Goal: Transaction & Acquisition: Purchase product/service

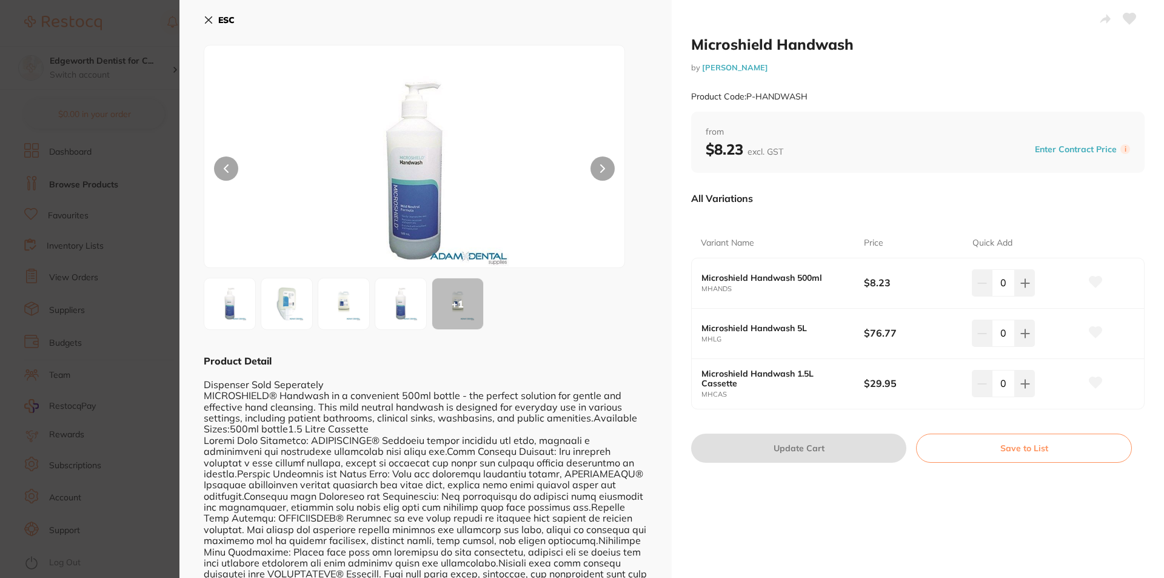
click at [209, 13] on button "ESC" at bounding box center [219, 20] width 31 height 21
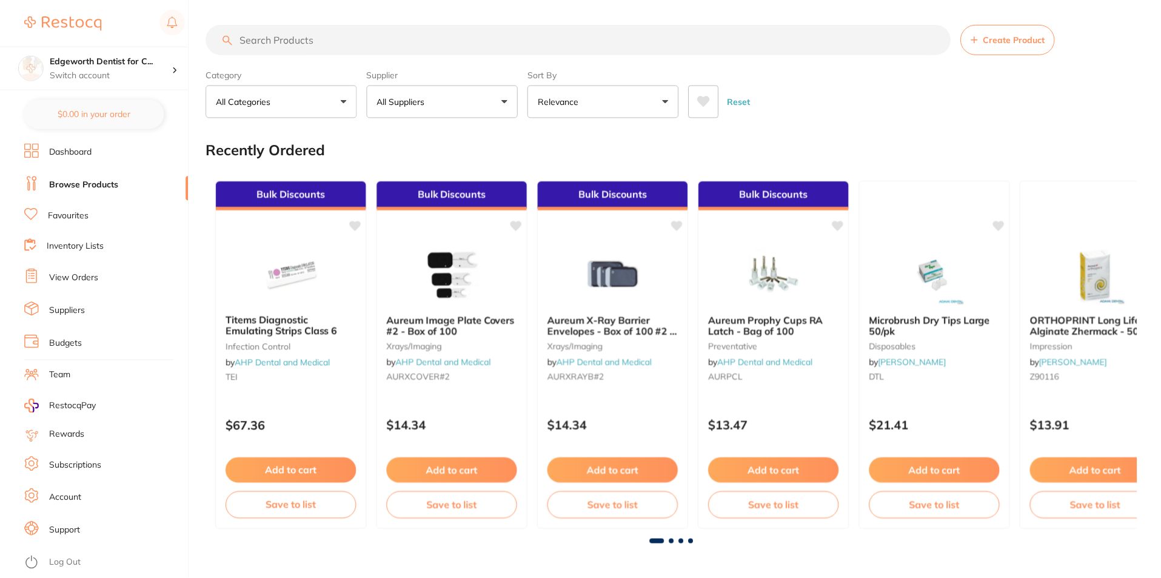
scroll to position [1079, 0]
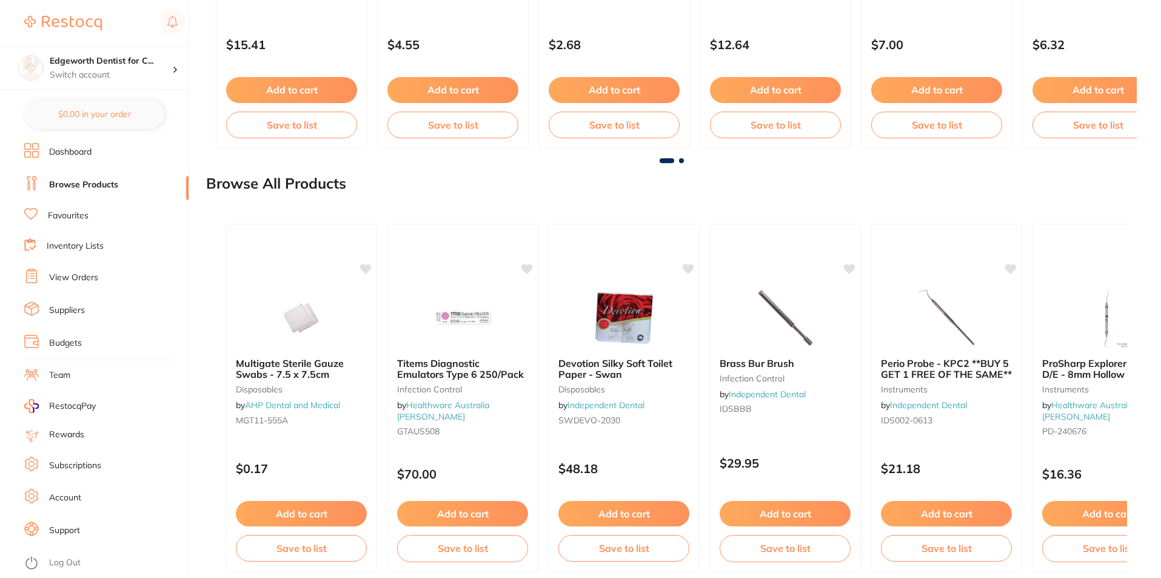
click at [92, 177] on li "Browse Products" at bounding box center [106, 185] width 164 height 18
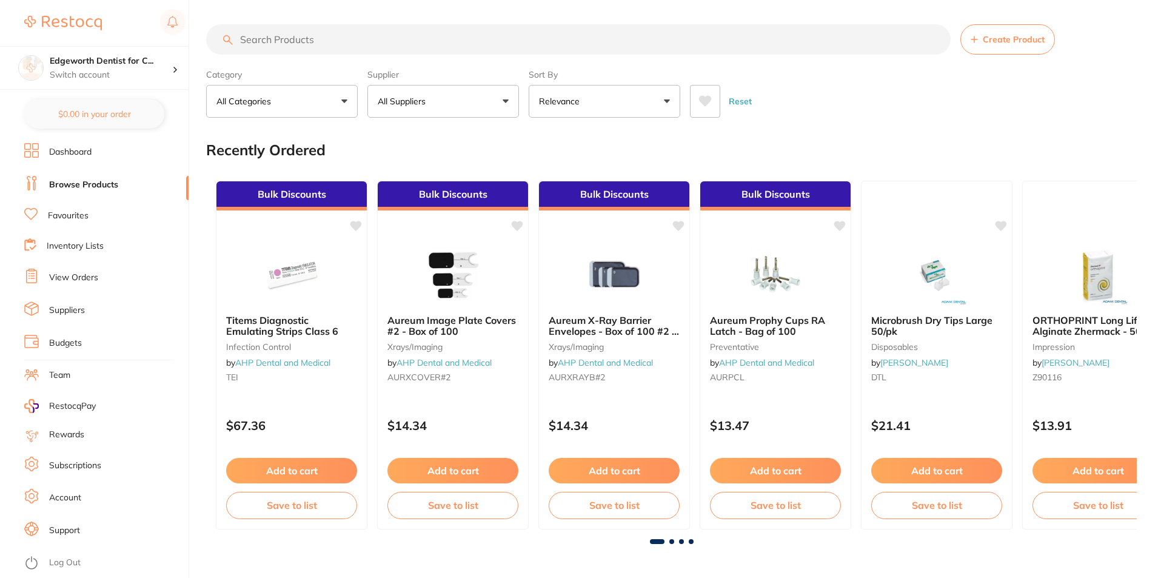
scroll to position [0, 0]
click at [375, 38] on input "search" at bounding box center [578, 39] width 744 height 30
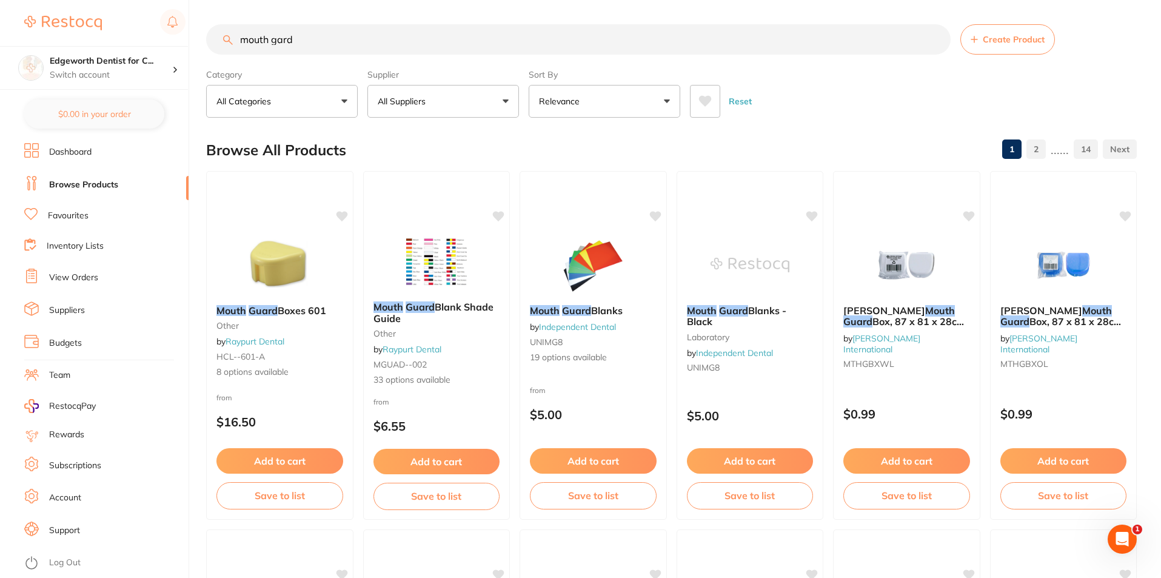
click at [479, 111] on button "All Suppliers" at bounding box center [443, 101] width 152 height 33
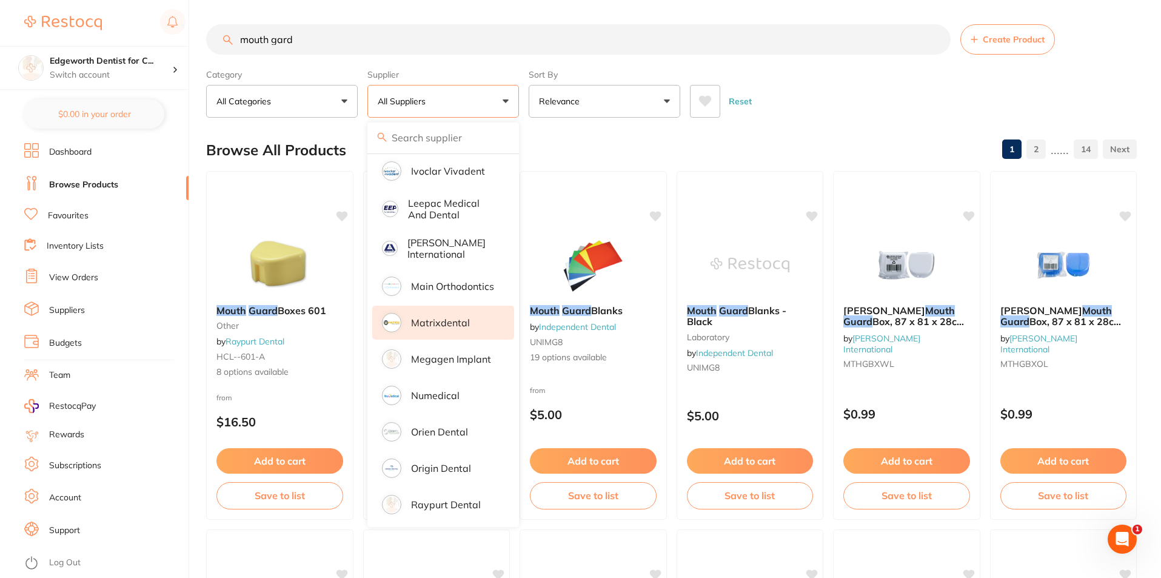
scroll to position [667, 0]
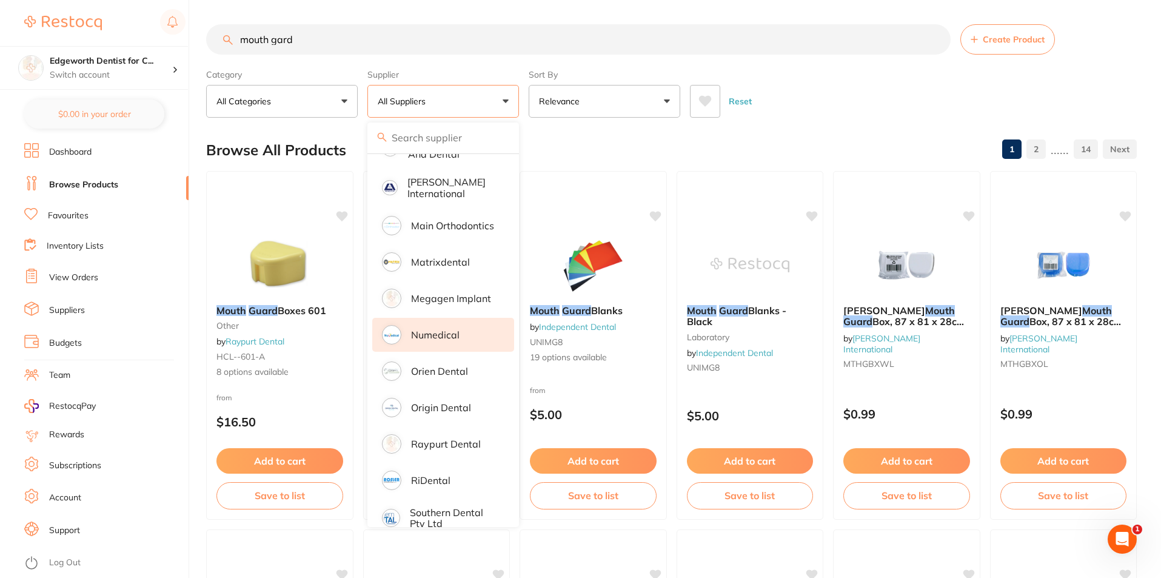
click at [458, 329] on p "Numedical" at bounding box center [435, 334] width 48 height 11
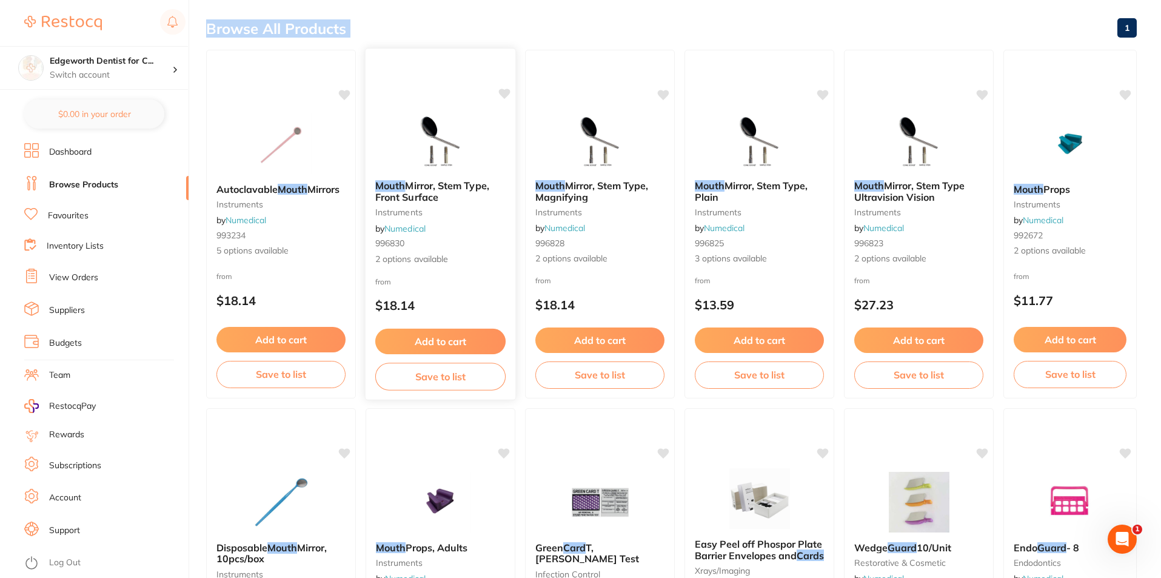
scroll to position [0, 0]
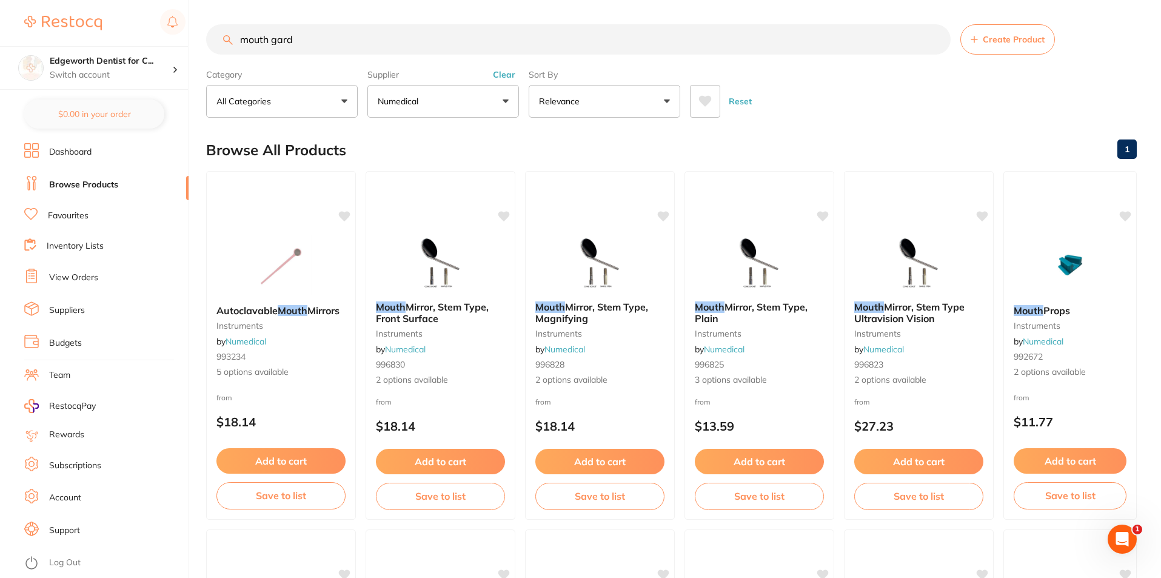
drag, startPoint x: 336, startPoint y: 45, endPoint x: 283, endPoint y: 45, distance: 53.3
click at [283, 45] on input "mouth gard" at bounding box center [578, 39] width 744 height 30
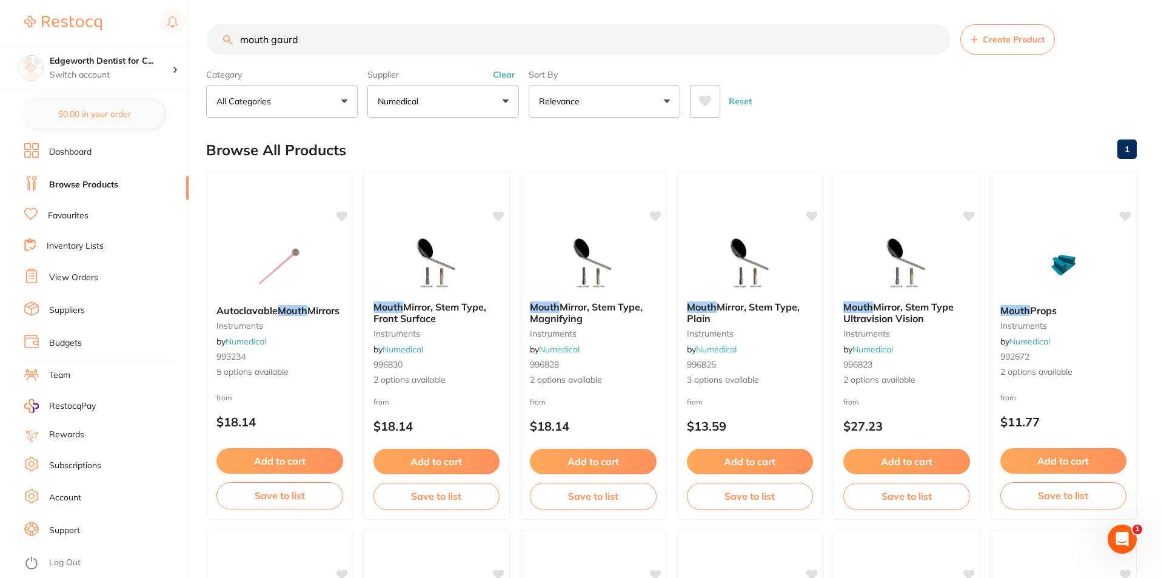
drag, startPoint x: 330, startPoint y: 44, endPoint x: 270, endPoint y: 35, distance: 60.1
click at [270, 35] on input "mouth gaurd" at bounding box center [578, 39] width 744 height 30
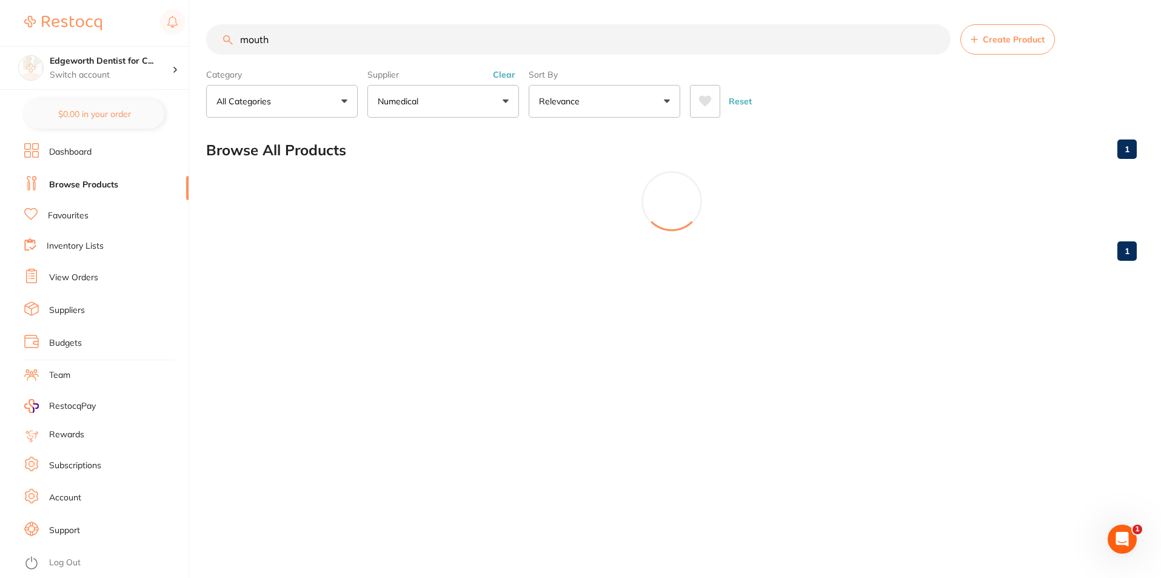
scroll to position [454, 0]
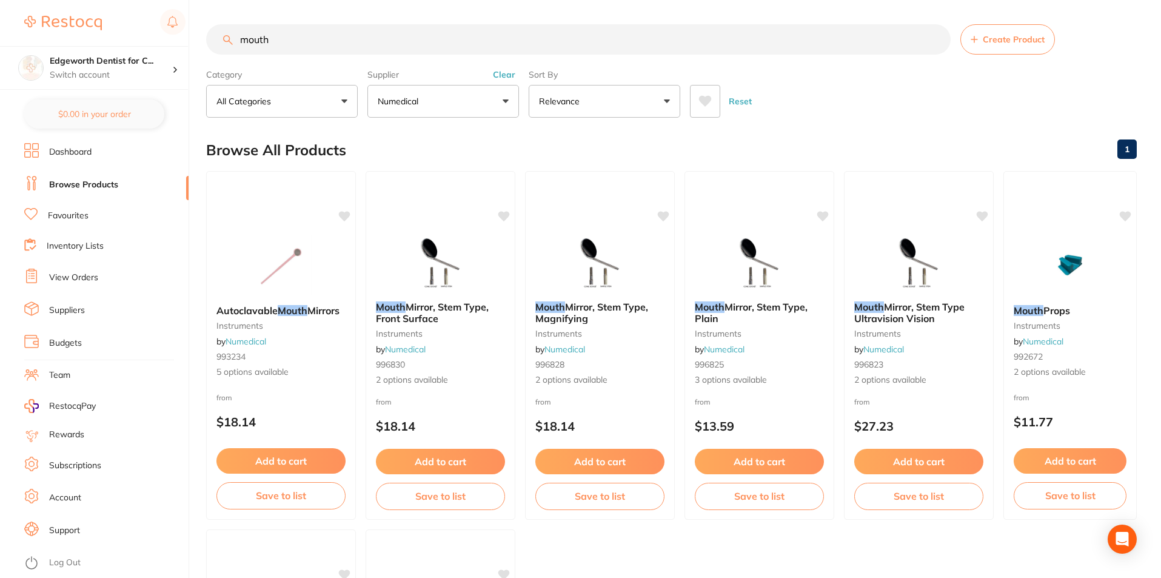
type input "mouth"
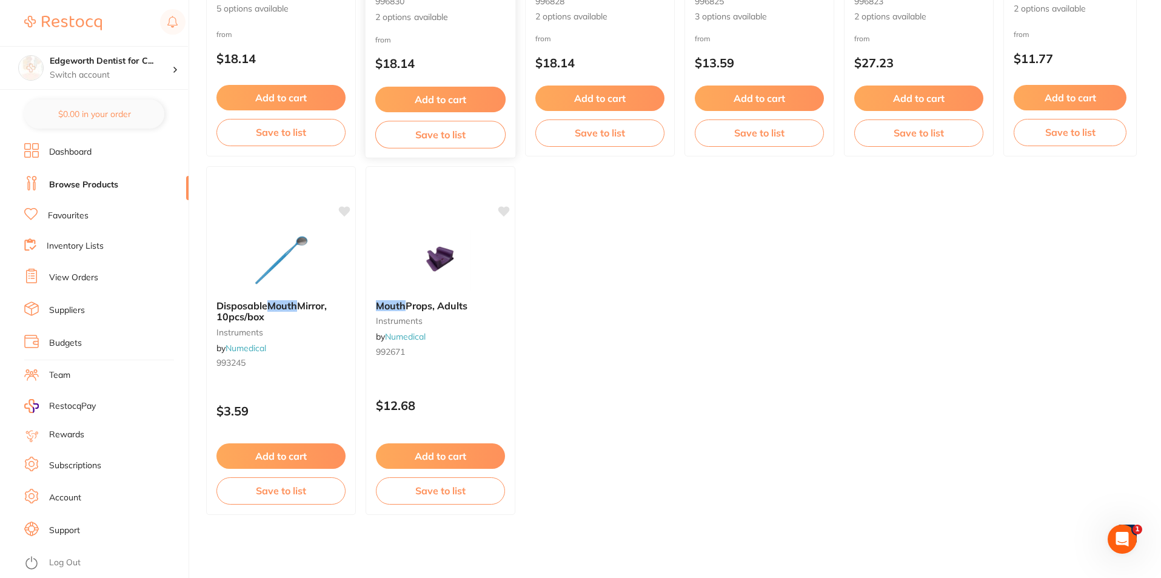
scroll to position [0, 0]
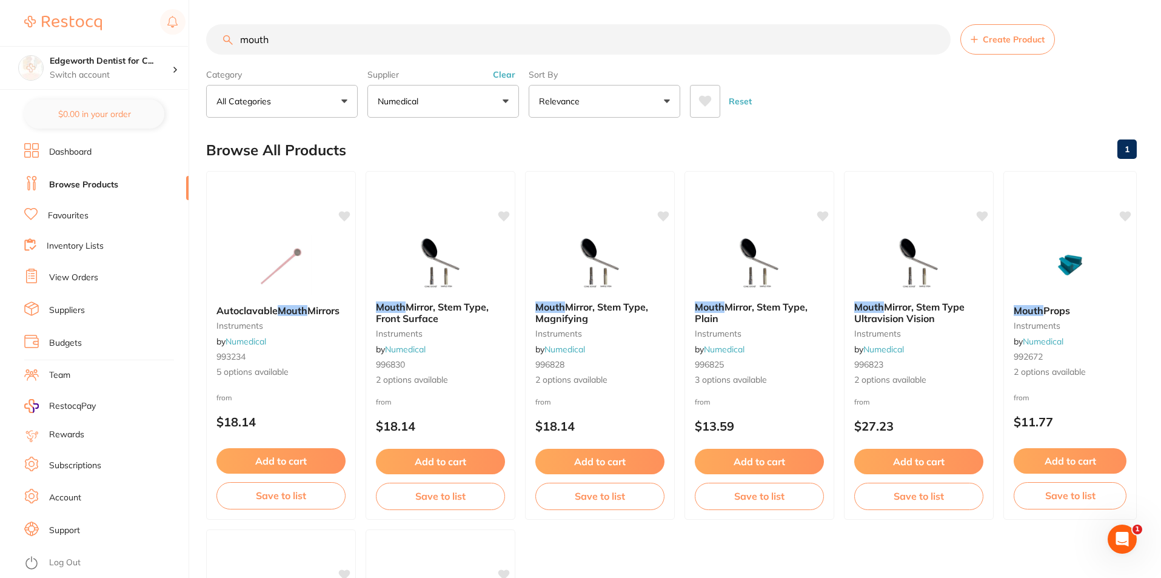
drag, startPoint x: 316, startPoint y: 50, endPoint x: 241, endPoint y: 32, distance: 77.9
click at [241, 32] on input "mouth" at bounding box center [578, 39] width 744 height 30
type input "cases"
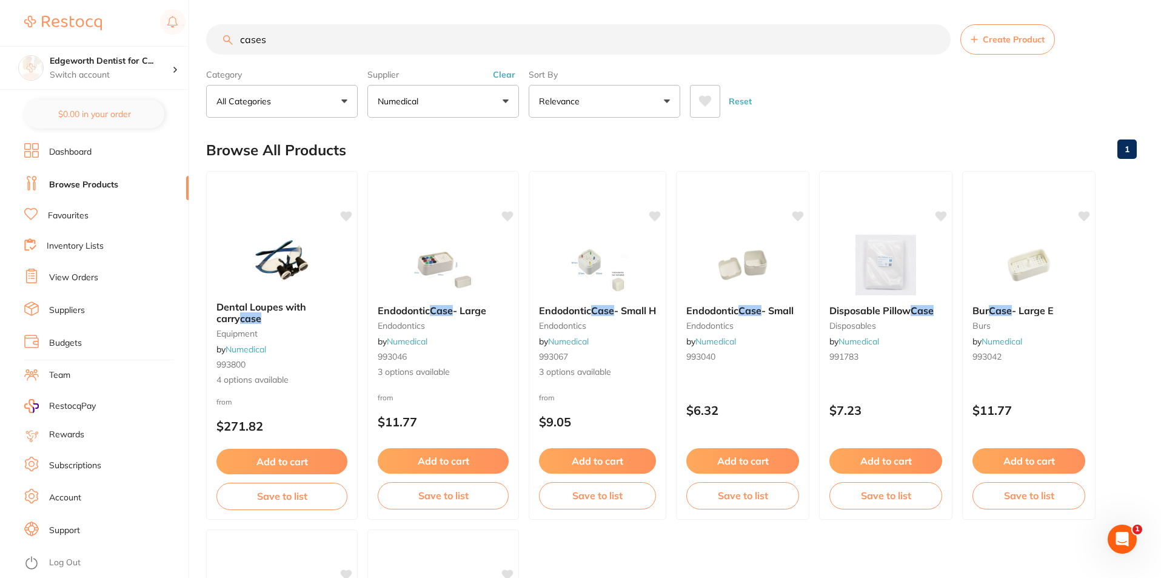
drag, startPoint x: 274, startPoint y: 44, endPoint x: 187, endPoint y: 30, distance: 88.3
click at [187, 30] on div "$0.00 Edgeworth Dentist for C... Switch account Edgeworth Dentist for Chickens …" at bounding box center [580, 289] width 1161 height 578
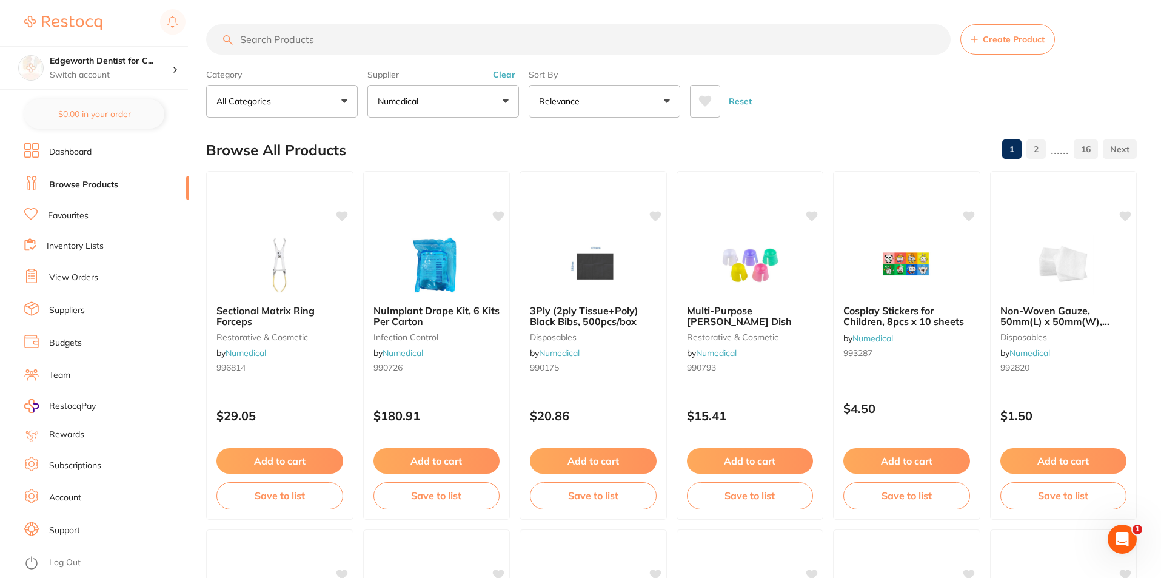
click at [279, 35] on input "search" at bounding box center [578, 39] width 744 height 30
click at [282, 99] on button "All Categories" at bounding box center [282, 101] width 152 height 33
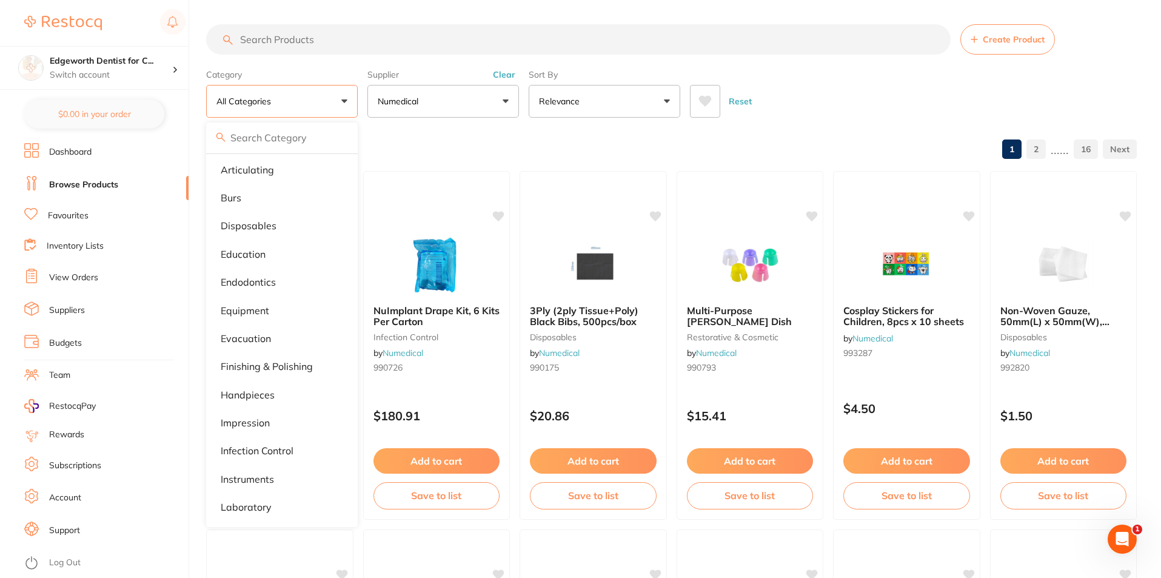
scroll to position [121, 0]
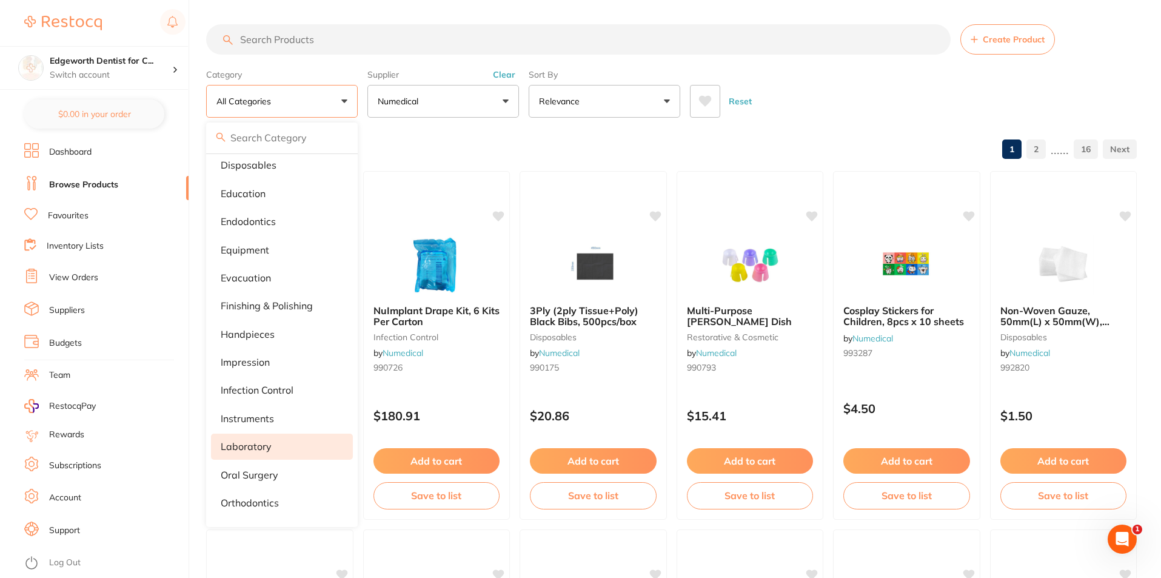
click at [294, 448] on li "laboratory" at bounding box center [282, 445] width 142 height 25
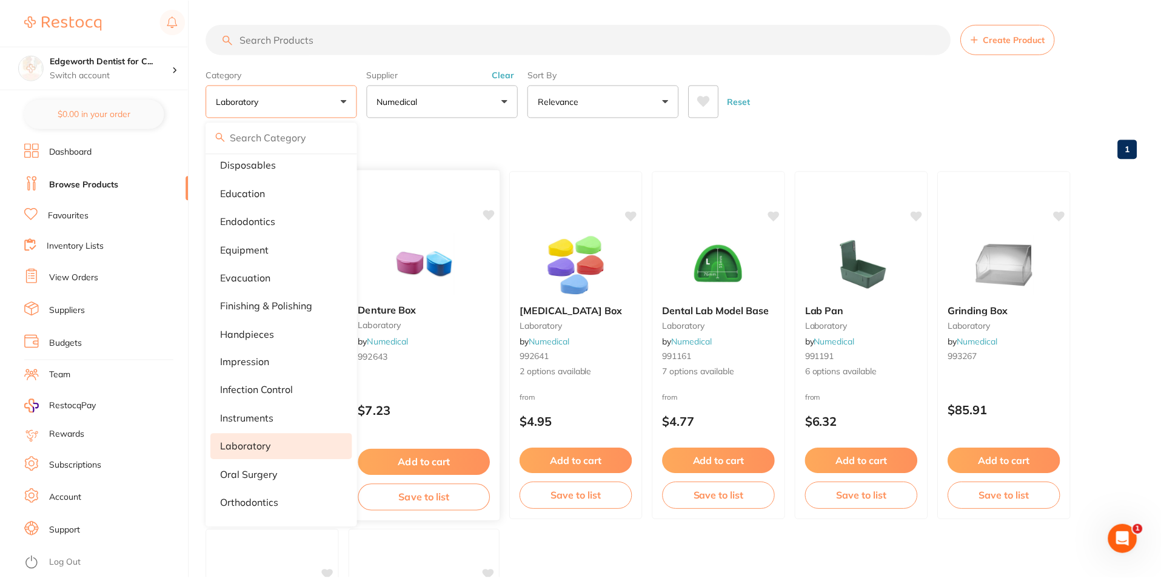
scroll to position [376, 0]
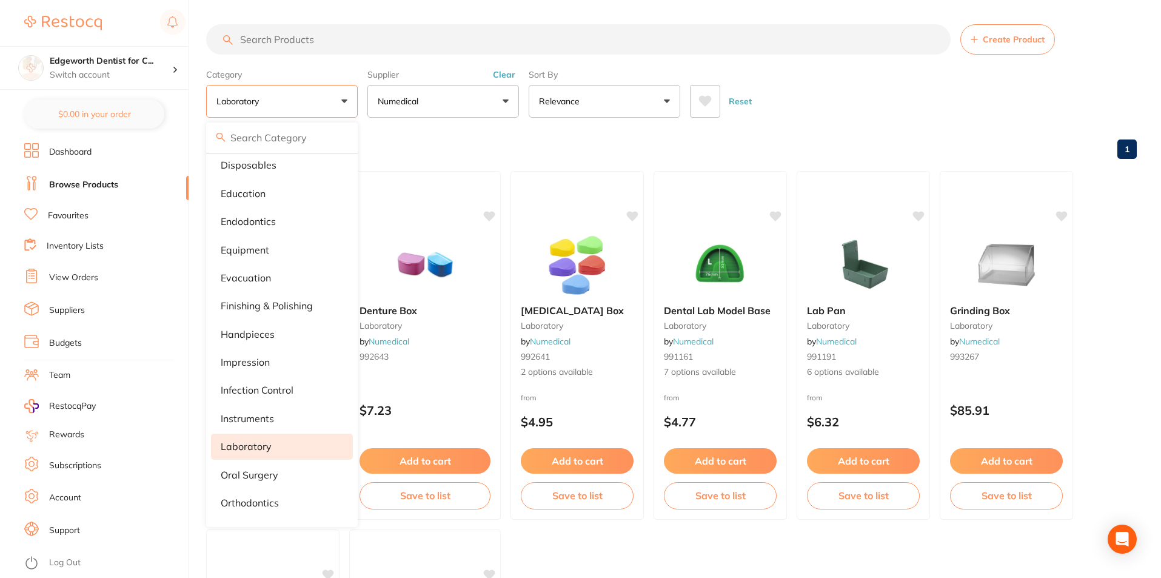
click at [852, 108] on div "Reset" at bounding box center [908, 96] width 437 height 42
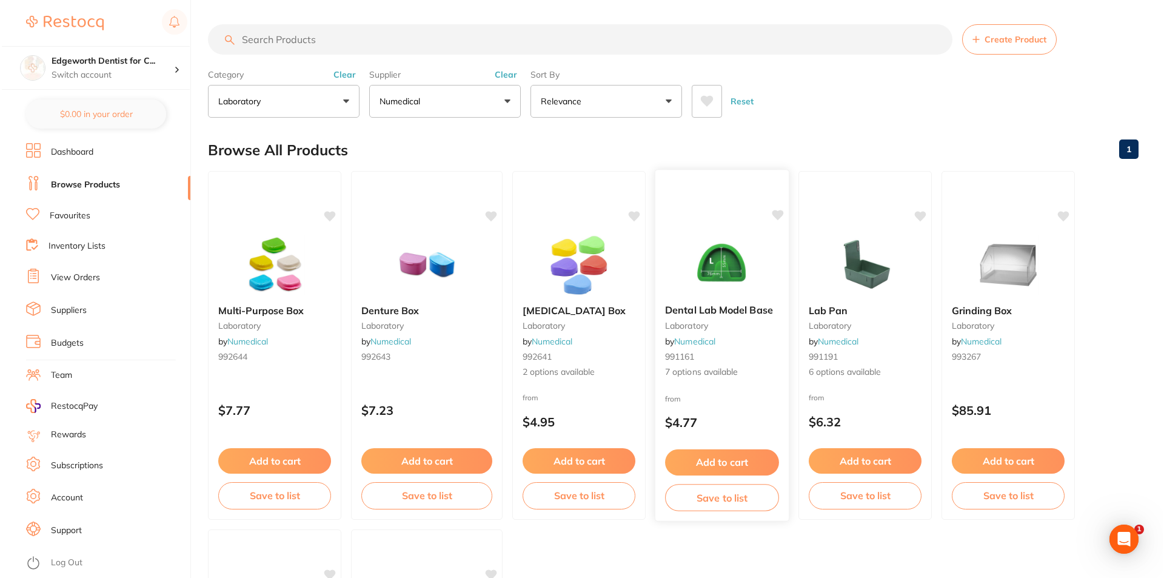
scroll to position [0, 0]
click at [541, 312] on span "[MEDICAL_DATA] Box" at bounding box center [572, 310] width 103 height 12
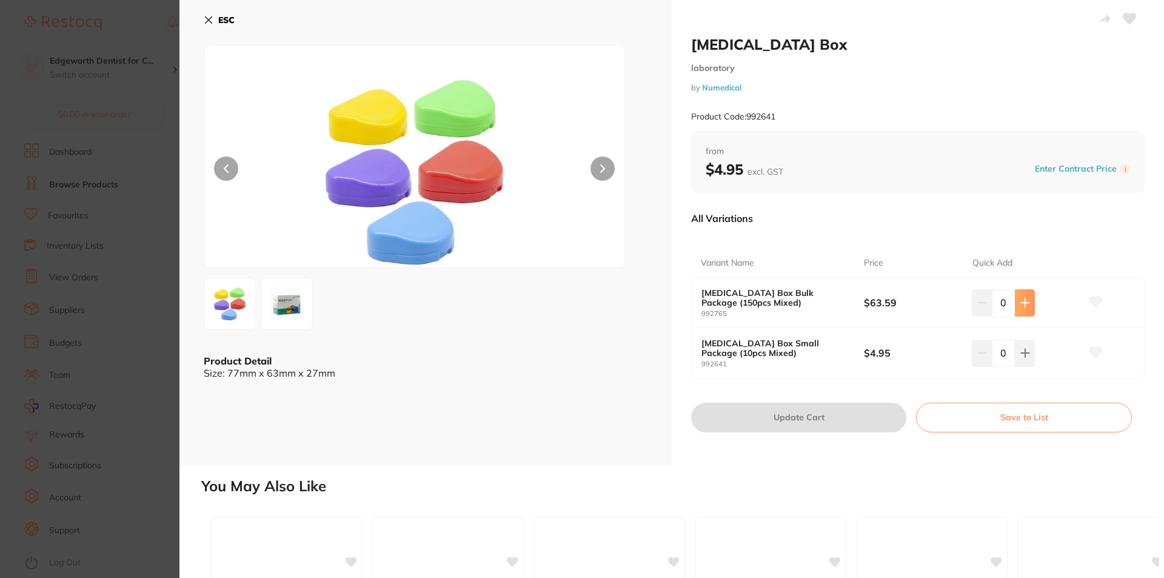
click at [1028, 304] on button at bounding box center [1025, 302] width 20 height 27
type input "1"
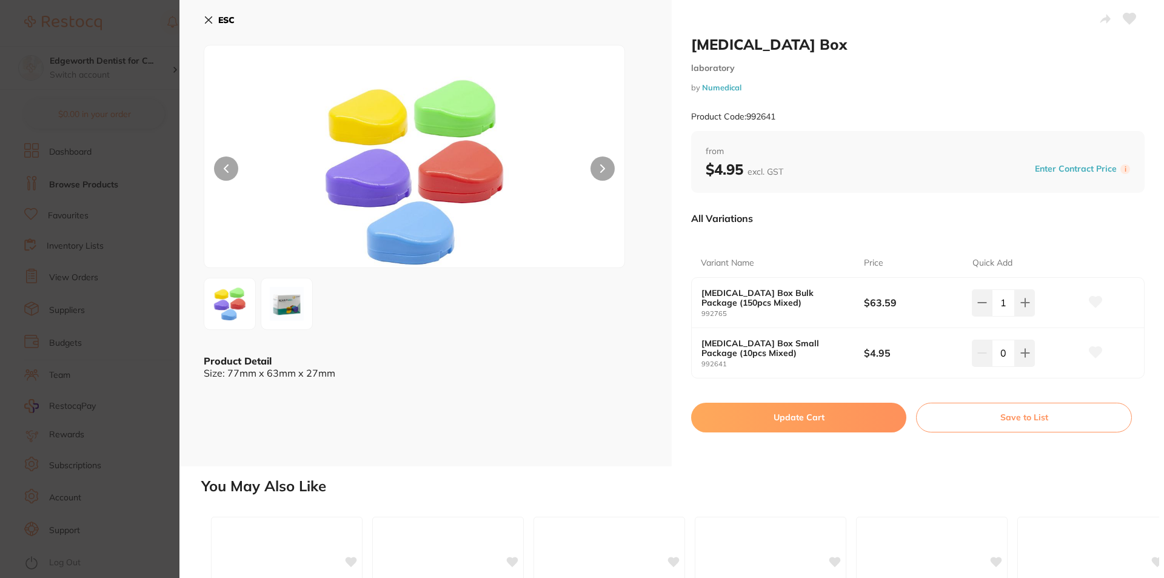
click at [782, 416] on button "Update Cart" at bounding box center [798, 416] width 215 height 29
checkbox input "false"
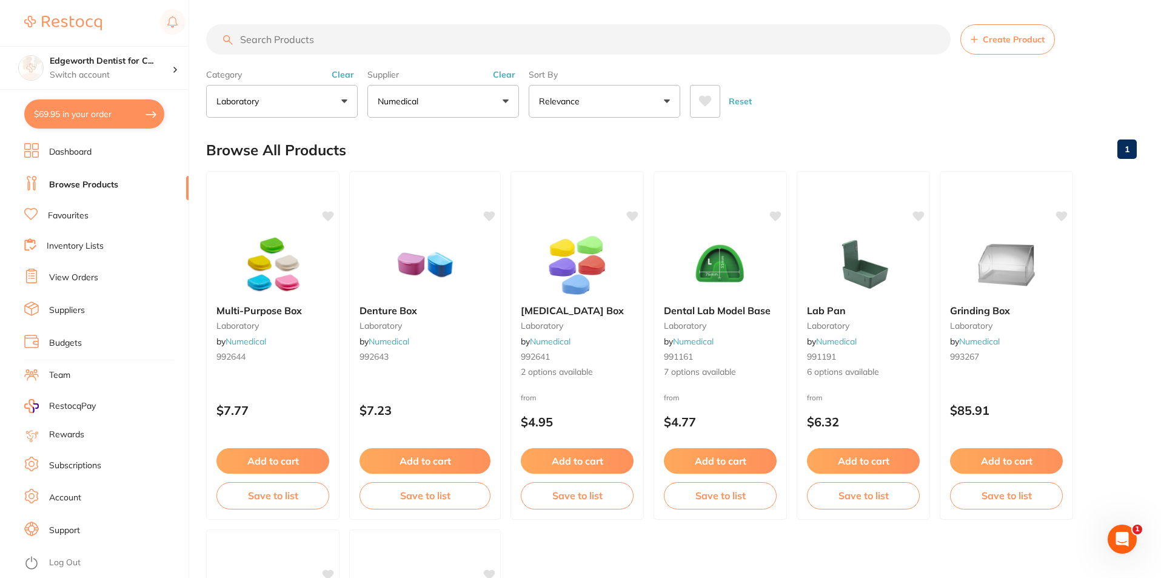
click at [758, 44] on input "search" at bounding box center [578, 39] width 744 height 30
click at [987, 115] on div "Reset" at bounding box center [908, 96] width 437 height 42
drag, startPoint x: 324, startPoint y: 39, endPoint x: 266, endPoint y: 42, distance: 58.3
click at [265, 41] on input "search" at bounding box center [578, 39] width 744 height 30
click at [342, 107] on button "laboratory" at bounding box center [282, 101] width 152 height 33
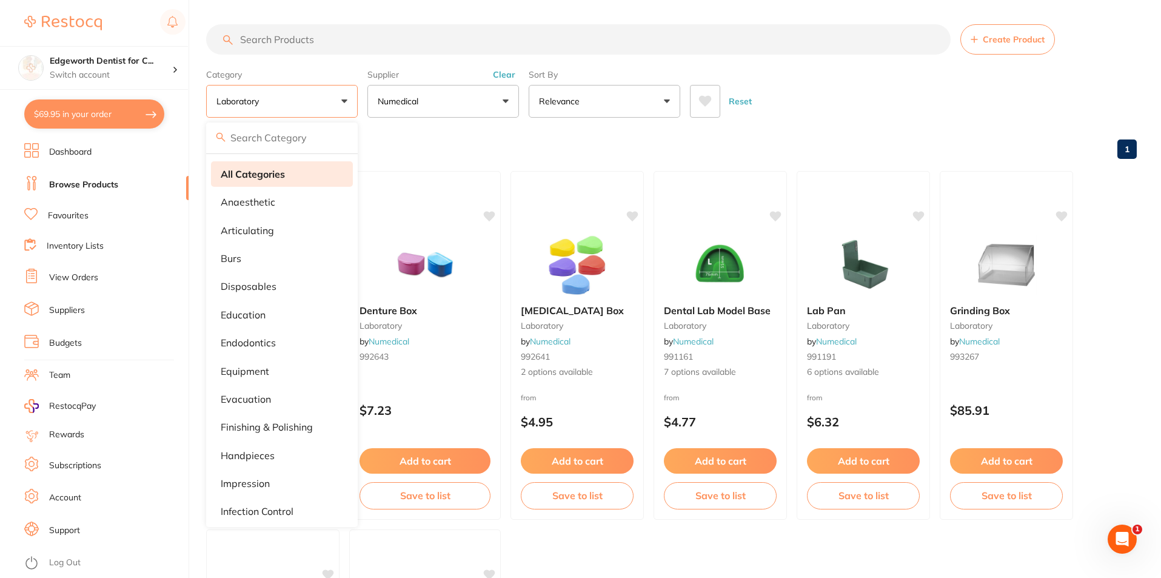
click at [268, 178] on strong "All Categories" at bounding box center [253, 173] width 64 height 11
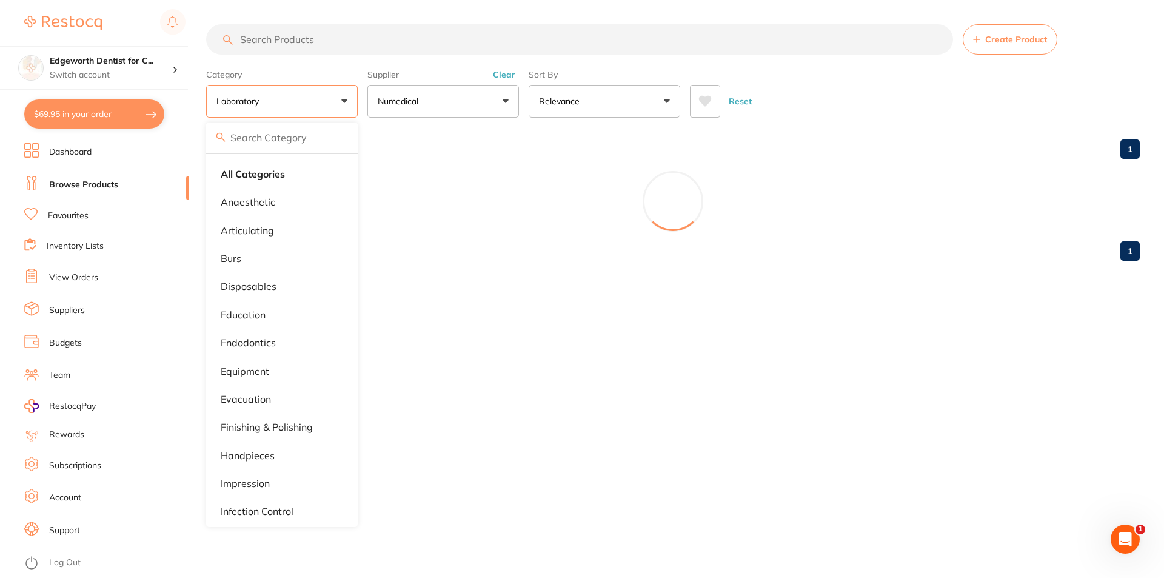
click at [784, 106] on div "Reset" at bounding box center [910, 96] width 440 height 42
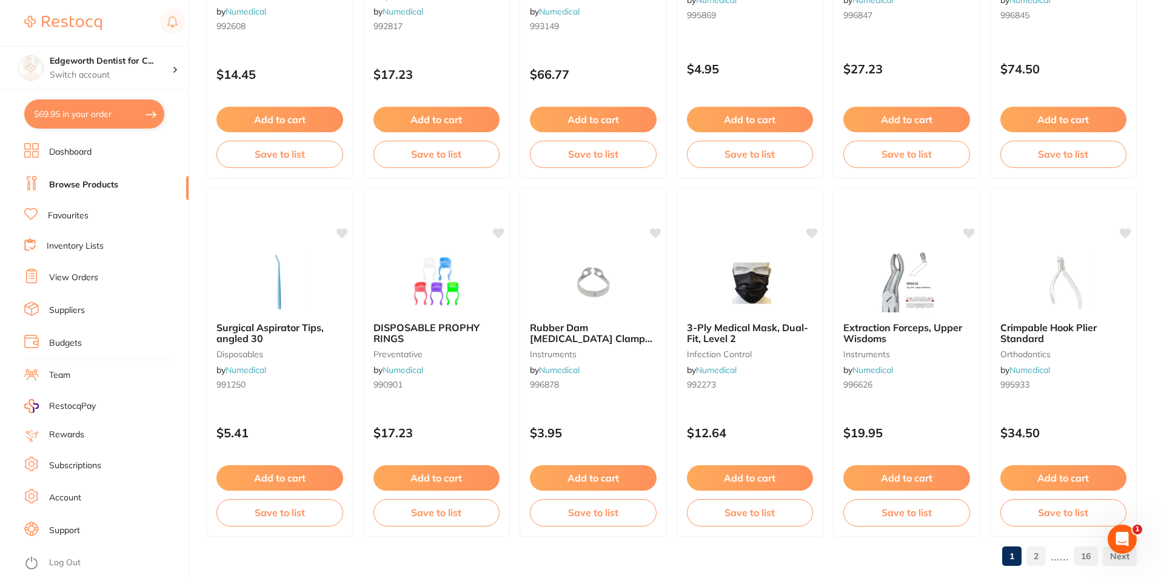
scroll to position [2870, 0]
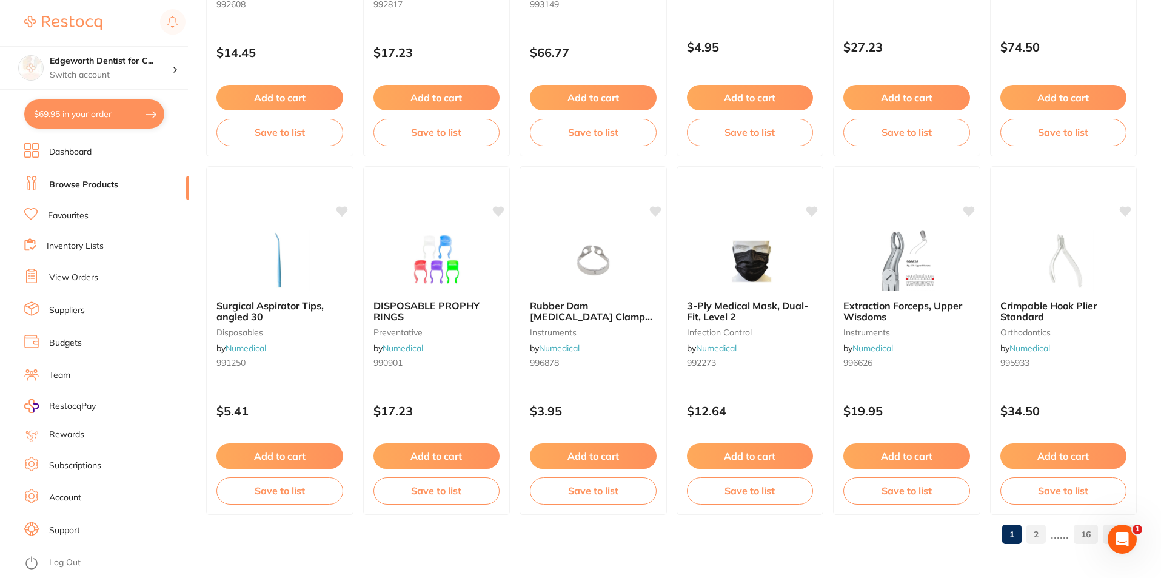
click at [1041, 538] on link "2" at bounding box center [1035, 534] width 19 height 24
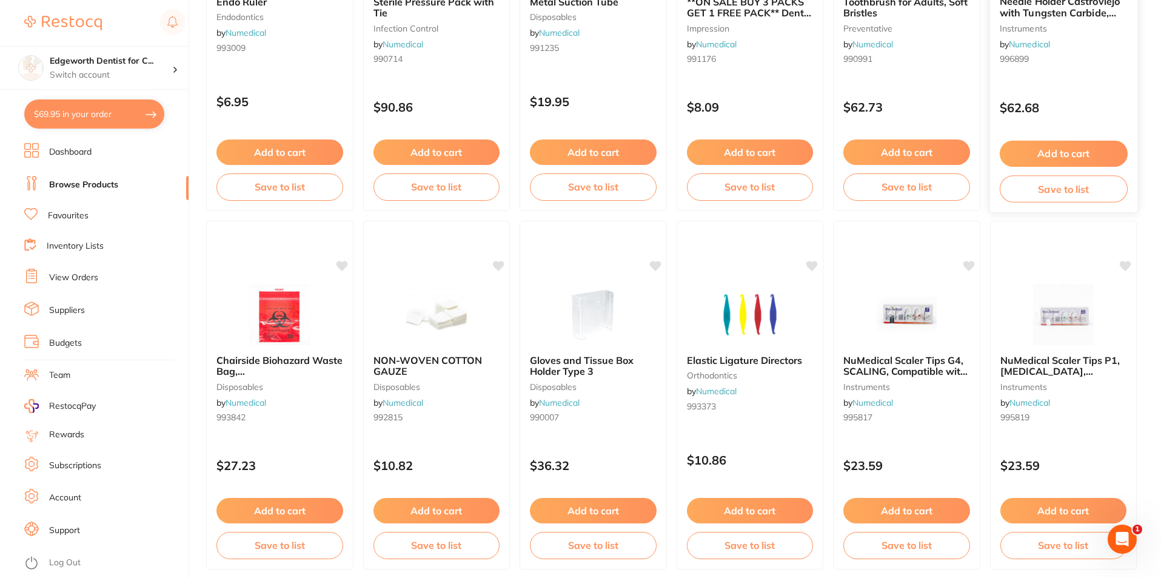
scroll to position [727, 0]
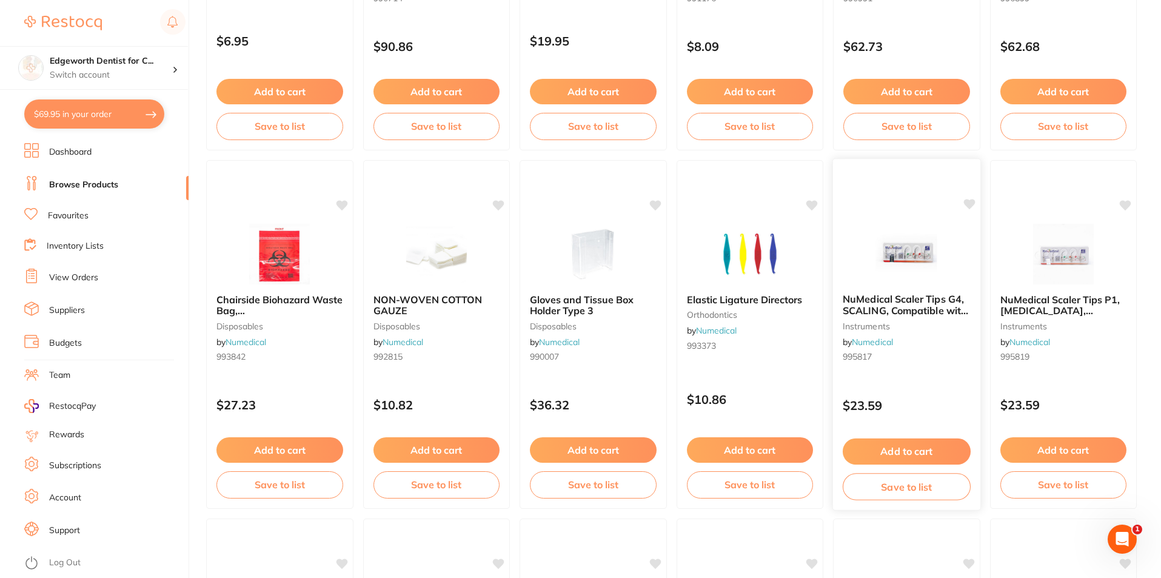
click at [954, 289] on div "NuMedical Scaler Tips G4, SCALING, Compatible with EMS and Woodpecker instrumen…" at bounding box center [906, 330] width 147 height 93
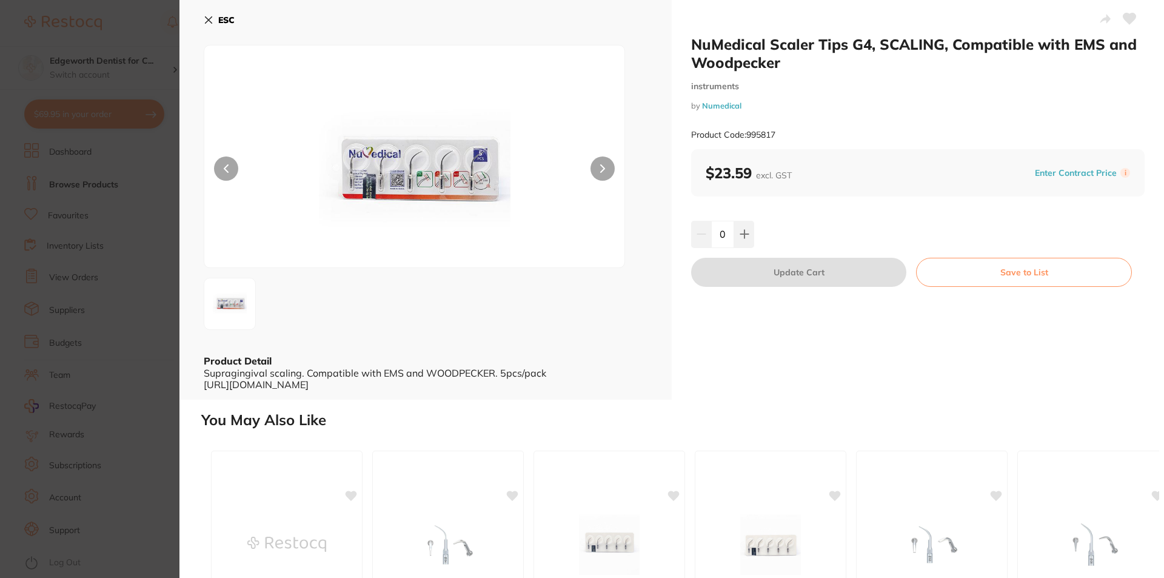
click at [208, 21] on icon at bounding box center [209, 20] width 10 height 10
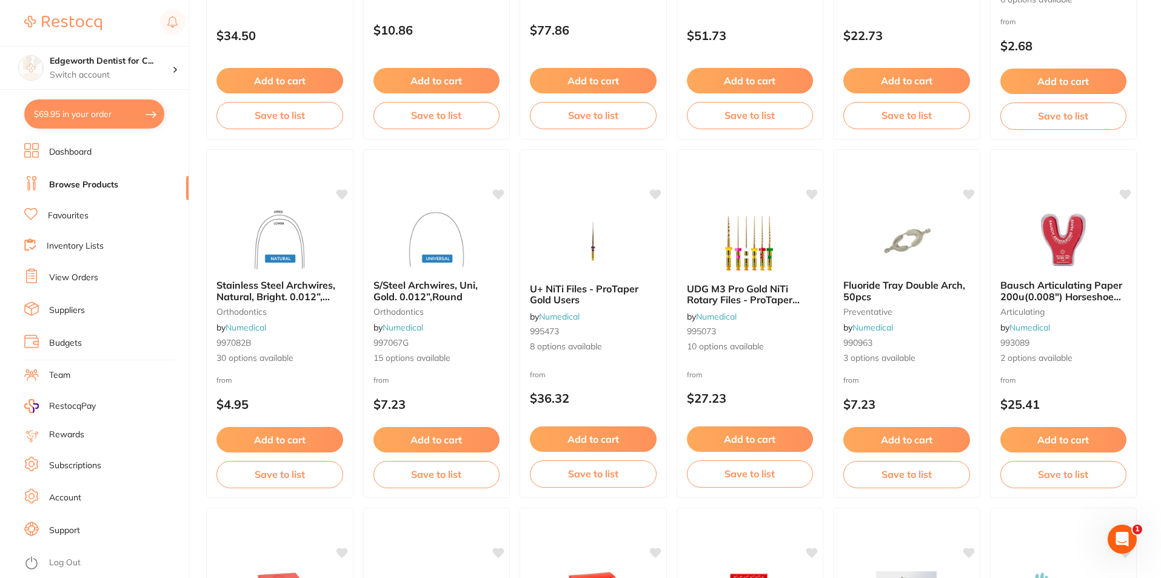
scroll to position [1212, 0]
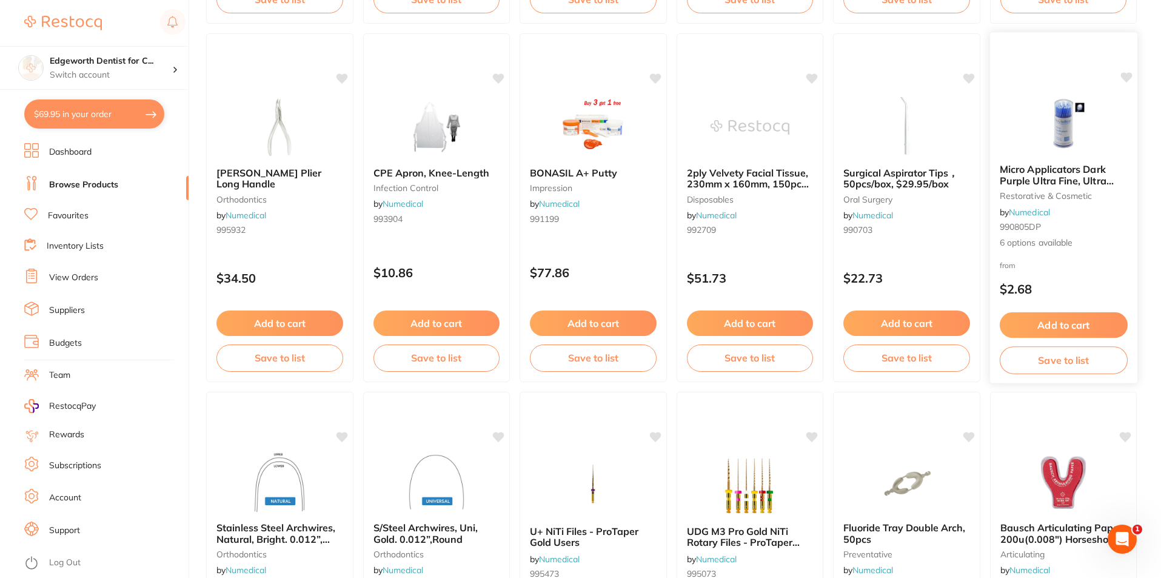
click at [1084, 172] on span "Micro Applicators Dark Purple Ultra Fine, Ultra Fine, 100mm L" at bounding box center [1056, 180] width 114 height 35
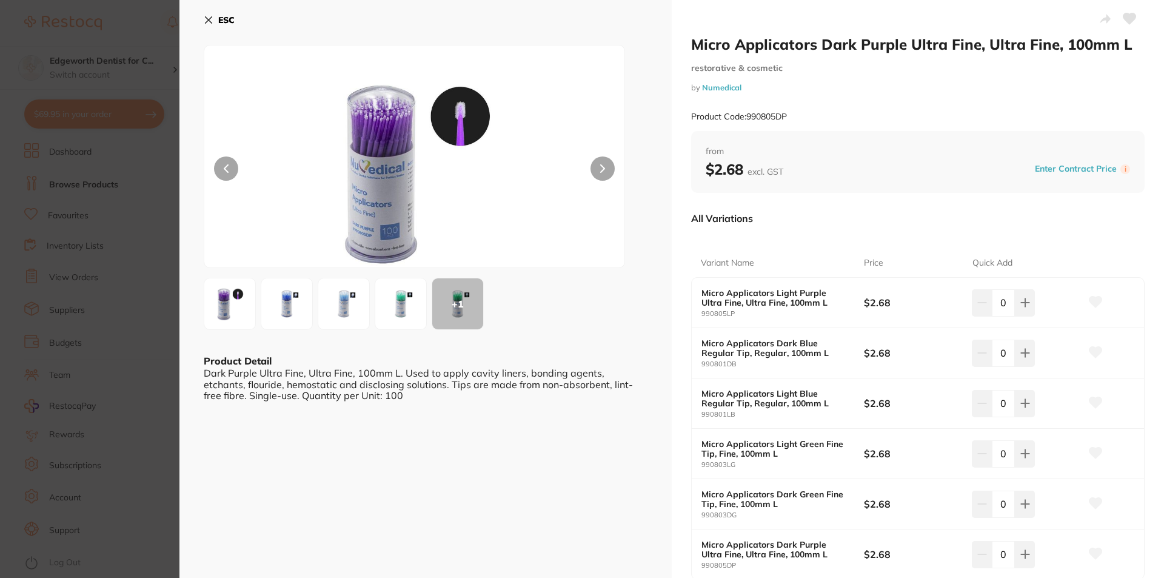
click at [205, 15] on button "ESC" at bounding box center [219, 20] width 31 height 21
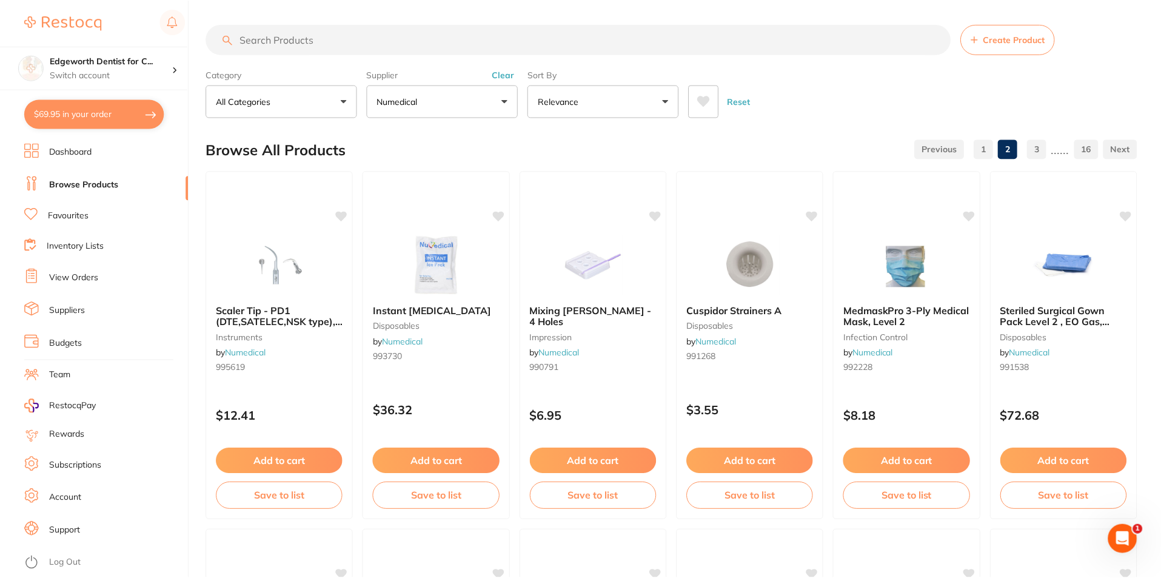
scroll to position [1212, 0]
